Goal: Complete application form

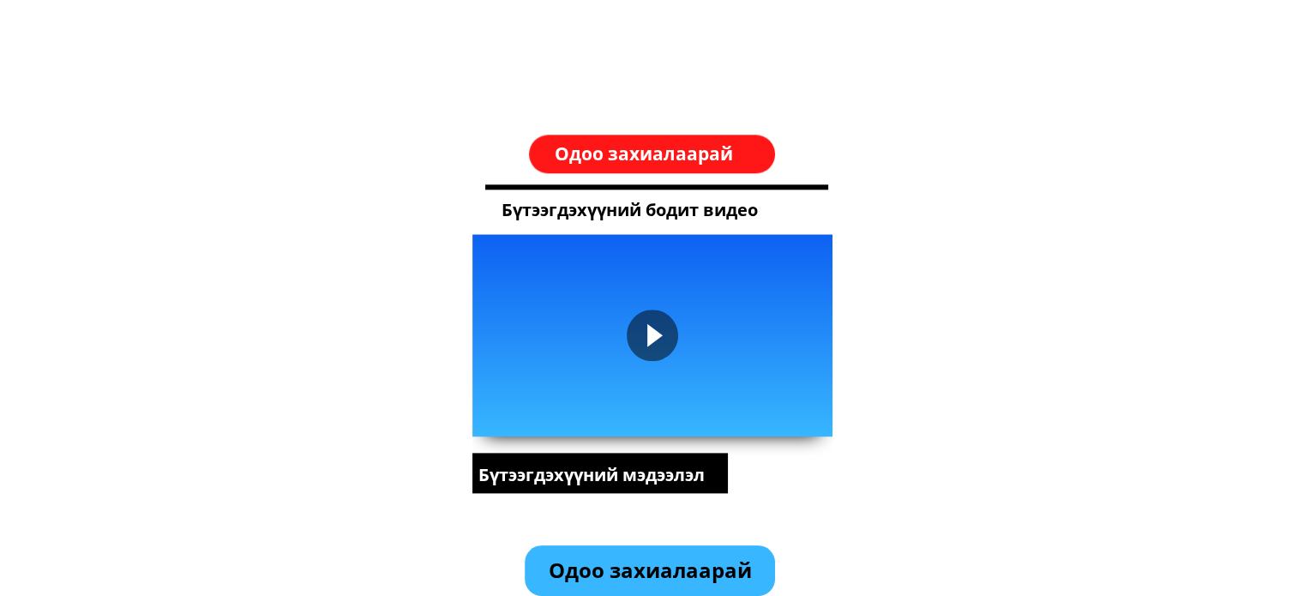
scroll to position [2143, 0]
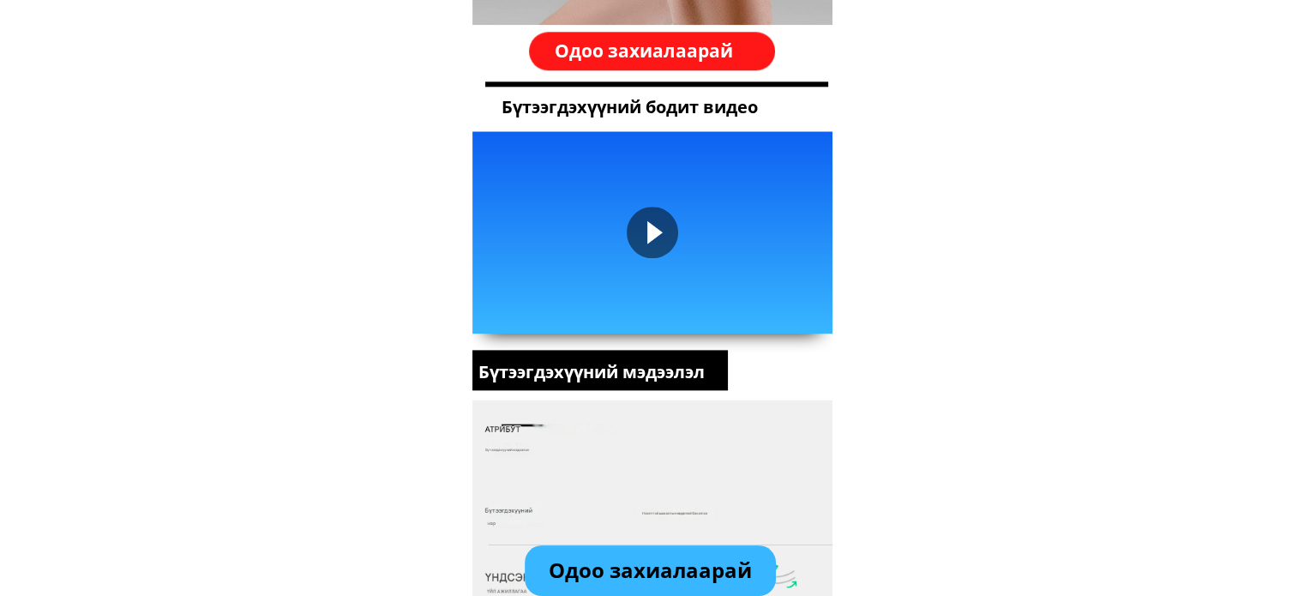
click at [669, 57] on h3 "Одоо захиалаарай" at bounding box center [652, 51] width 195 height 29
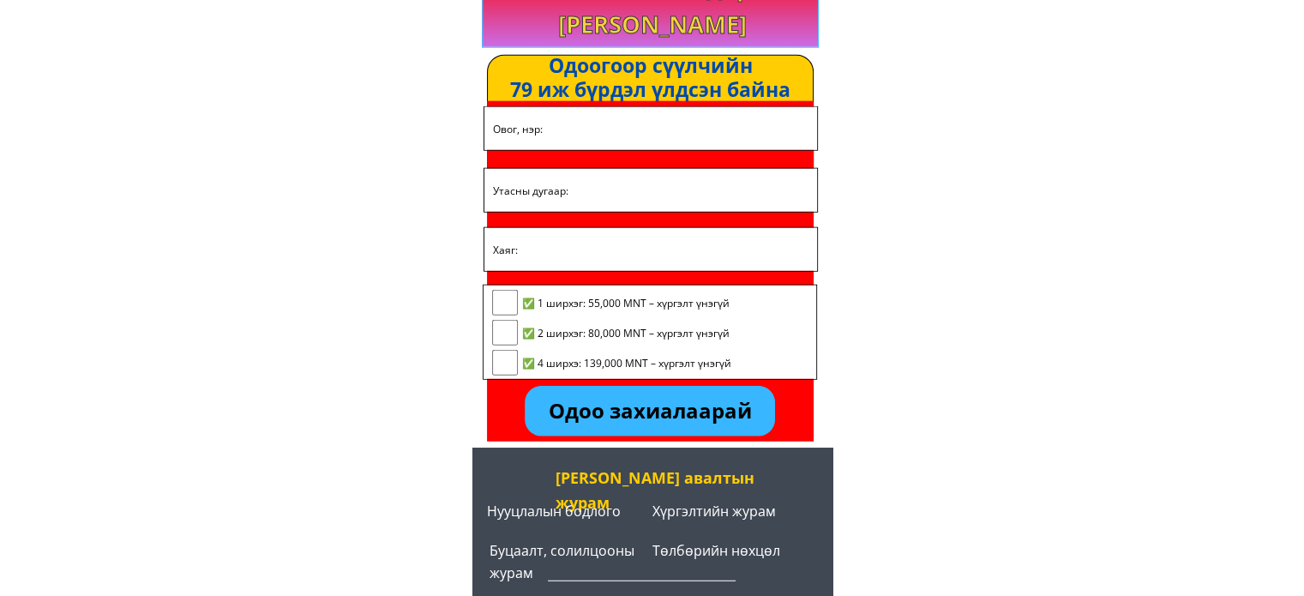
scroll to position [4385, 0]
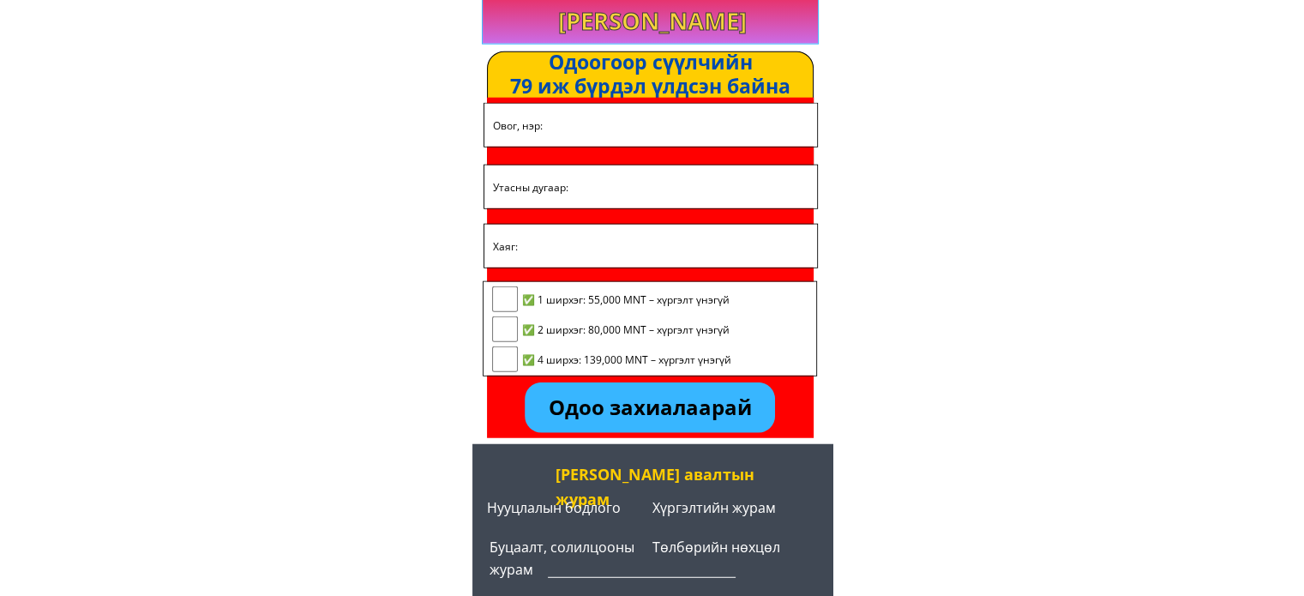
click at [500, 327] on input "checkbox" at bounding box center [505, 329] width 26 height 26
checkbox input "true"
click at [559, 129] on input "text" at bounding box center [651, 125] width 324 height 43
type input "[PERSON_NAME]"
click at [638, 188] on input "tel" at bounding box center [651, 186] width 324 height 43
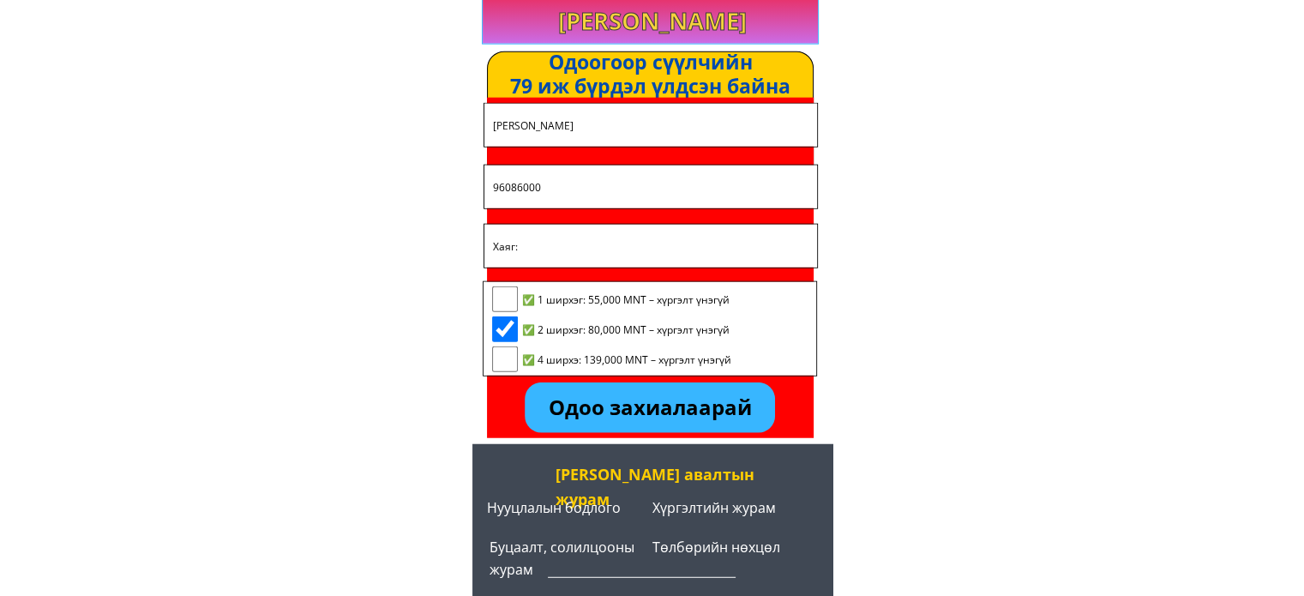
type input "96086000"
click at [562, 242] on input "text" at bounding box center [651, 246] width 324 height 43
type input "хэнтий"
click at [659, 409] on p "Одоо захиалаарай" at bounding box center [650, 407] width 250 height 51
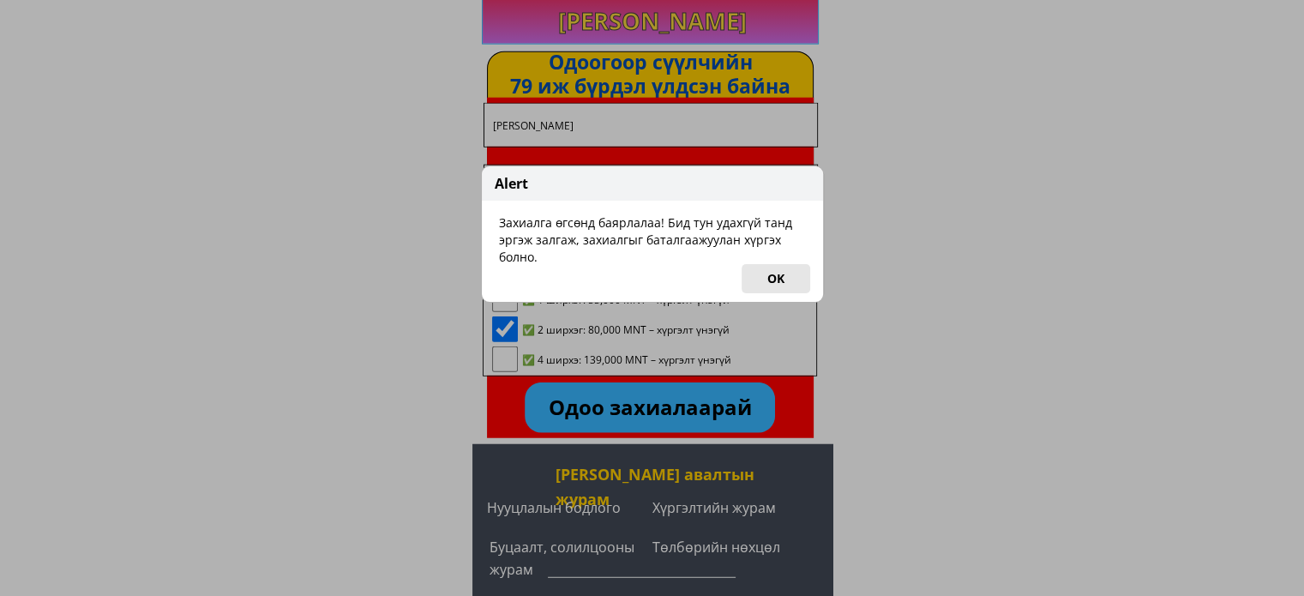
click at [775, 271] on button "OK" at bounding box center [775, 278] width 69 height 29
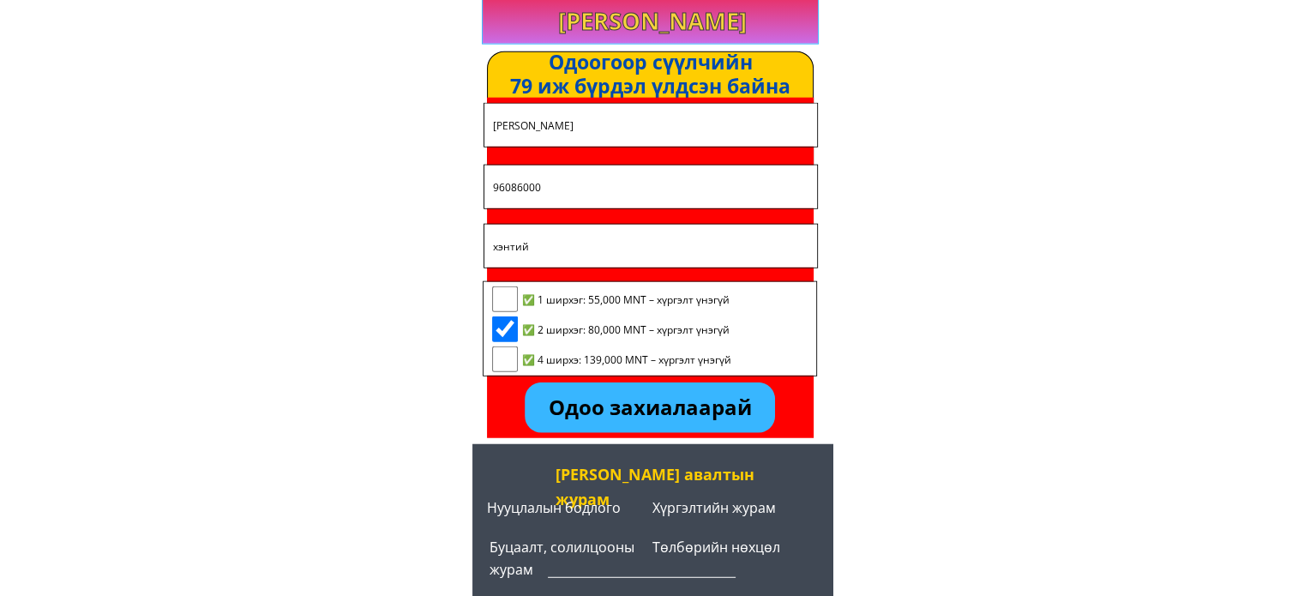
click at [681, 407] on p "Одоо захиалаарай" at bounding box center [650, 407] width 250 height 51
click at [507, 124] on input "[PERSON_NAME]" at bounding box center [651, 125] width 324 height 43
type input "[PERSON_NAME]"
click at [597, 195] on input "96086000" at bounding box center [651, 186] width 324 height 43
type input "96086000"
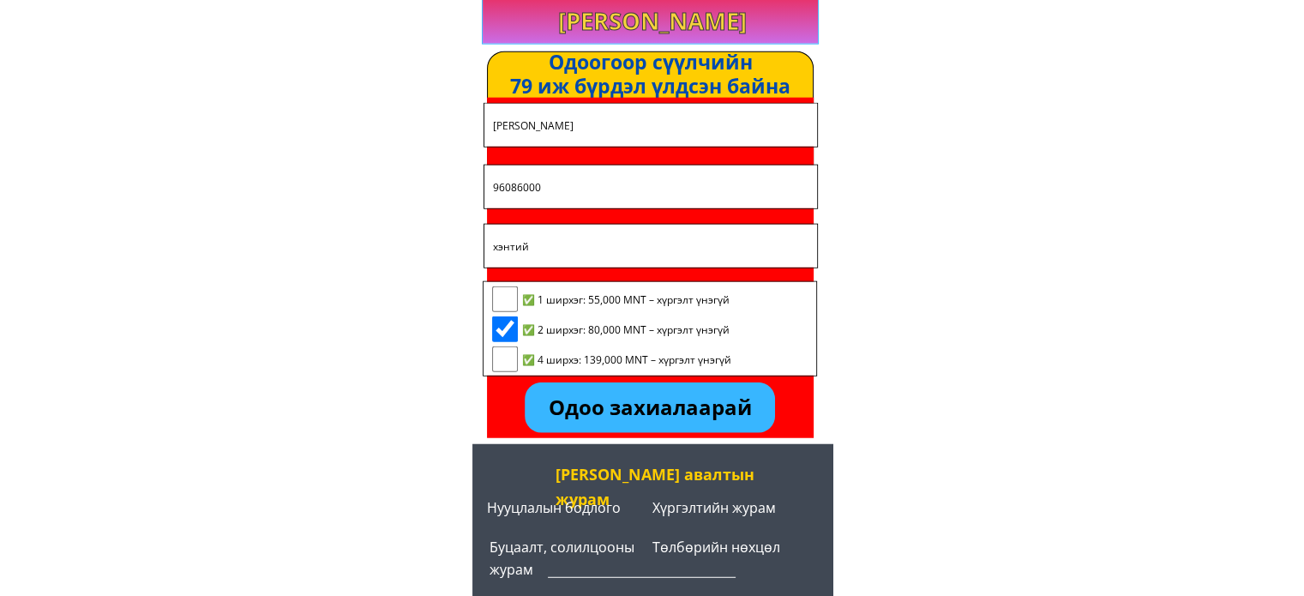
click at [599, 236] on input "хэнтий" at bounding box center [651, 246] width 324 height 43
type input "хэнтий"
drag, startPoint x: 501, startPoint y: 324, endPoint x: 511, endPoint y: 320, distance: 11.1
click at [501, 323] on input "checkbox" at bounding box center [505, 329] width 26 height 26
checkbox input "true"
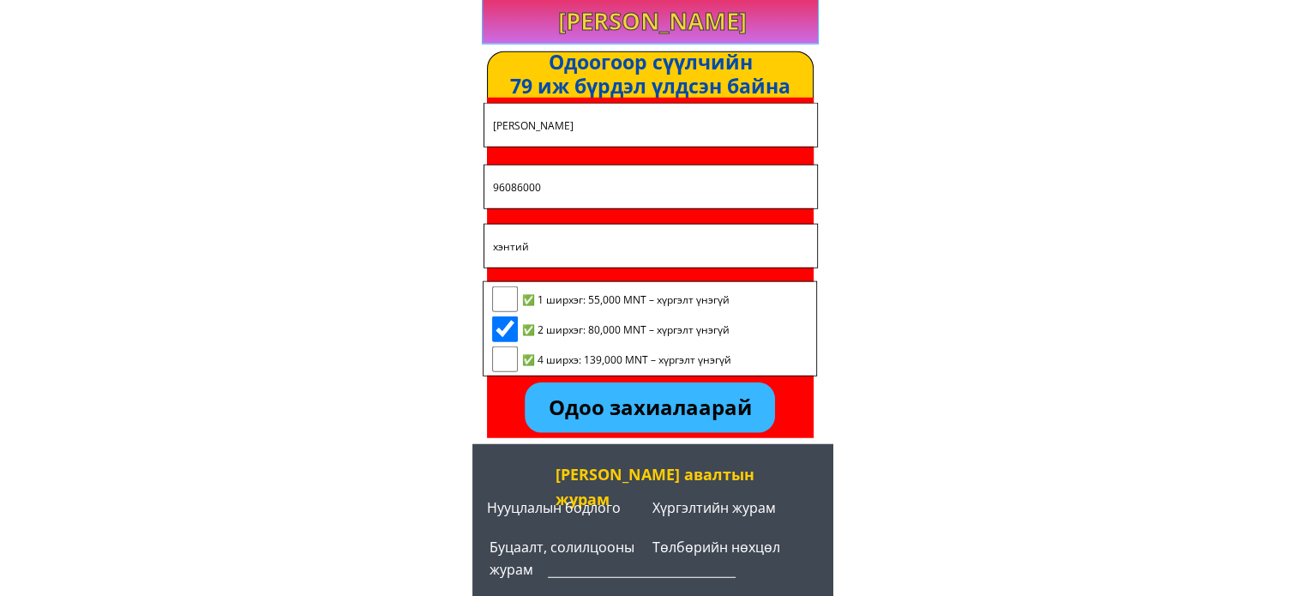
click at [634, 395] on p "Одоо захиалаарай" at bounding box center [650, 407] width 250 height 51
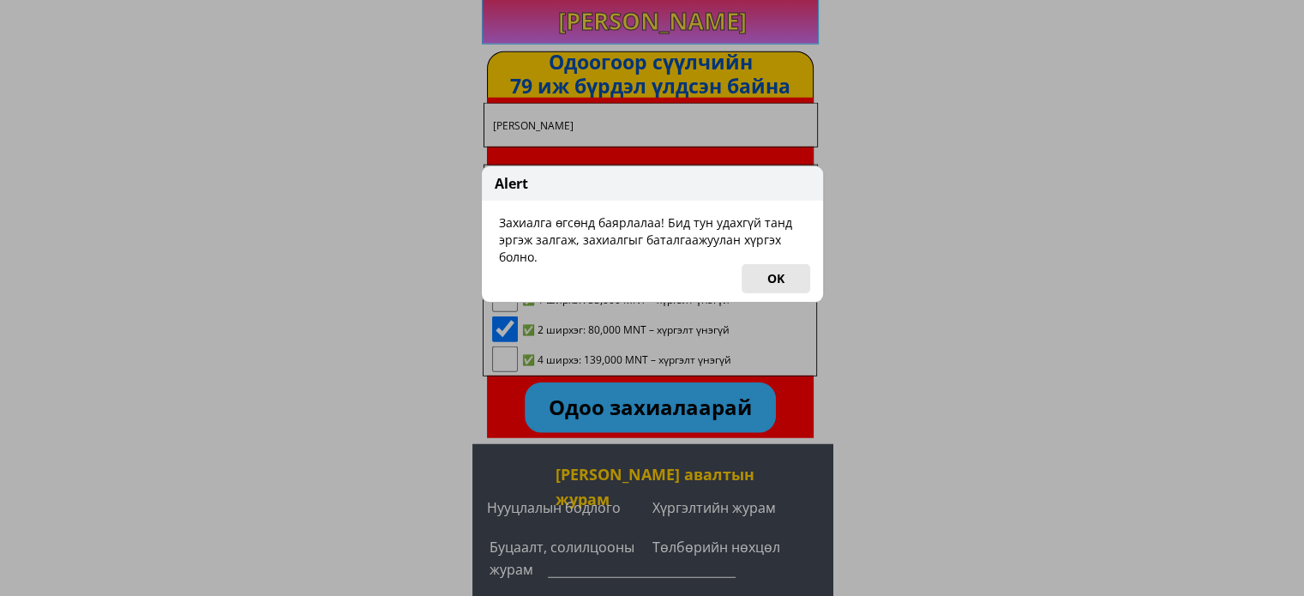
click at [775, 270] on button "OK" at bounding box center [775, 278] width 69 height 29
